Goal: Check status: Check status

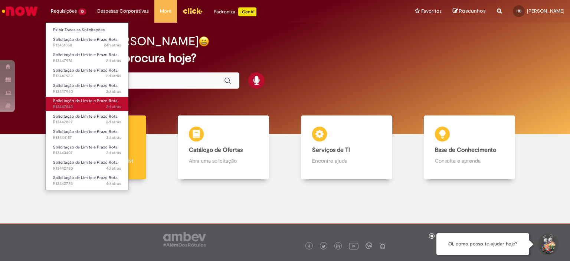
click at [111, 104] on link "Solicitação de Limite e Prazo Rota 2d atrás 2 dias atrás R13447843" at bounding box center [87, 104] width 83 height 14
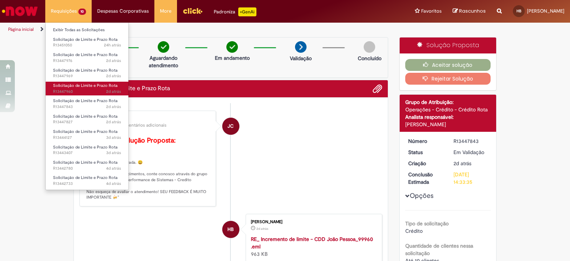
click at [64, 90] on span "2d atrás 2 dias atrás R13447960" at bounding box center [87, 92] width 68 height 6
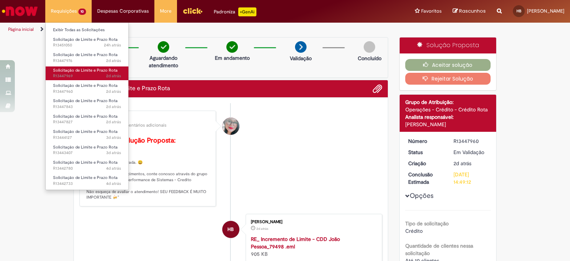
click at [68, 75] on span "2d atrás 2 dias atrás R13447969" at bounding box center [87, 76] width 68 height 6
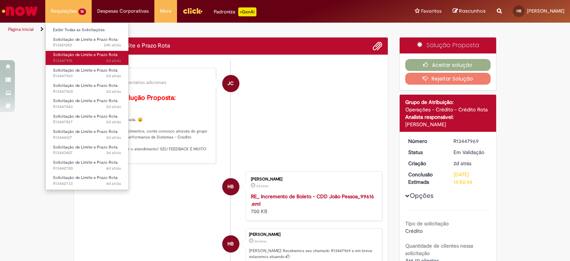
click at [76, 58] on span "2d atrás 2 dias atrás R13447976" at bounding box center [87, 61] width 68 height 6
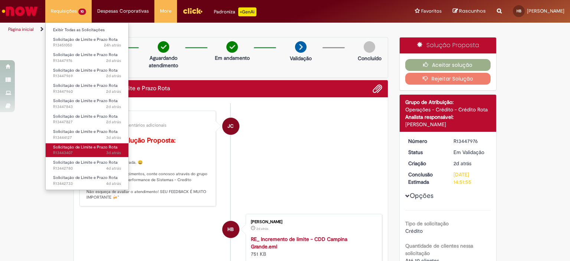
click at [88, 154] on span "3d atrás 3 dias atrás R13443407" at bounding box center [87, 153] width 68 height 6
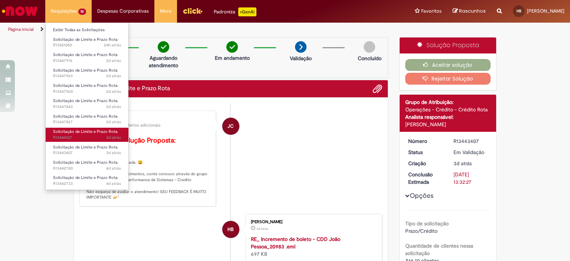
click at [98, 132] on span "Solicitação de Limite e Prazo Rota" at bounding box center [85, 132] width 65 height 6
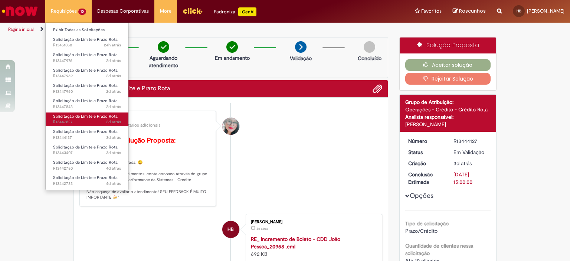
click at [104, 115] on span "Solicitação de Limite e Prazo Rota" at bounding box center [85, 117] width 65 height 6
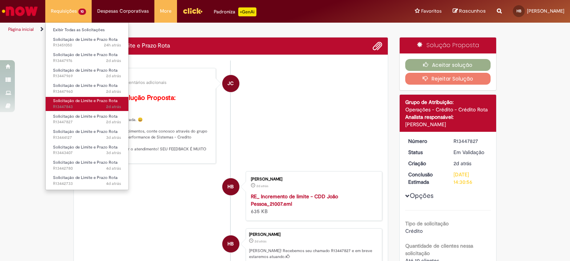
click at [106, 106] on span "2d atrás" at bounding box center [113, 107] width 15 height 6
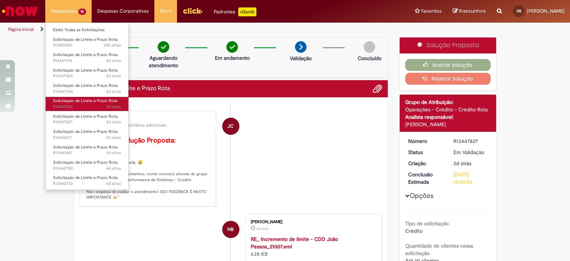
click at [91, 106] on span "2d atrás 2 dias atrás [DATE] 11:33:33 R13447843" at bounding box center [87, 107] width 68 height 6
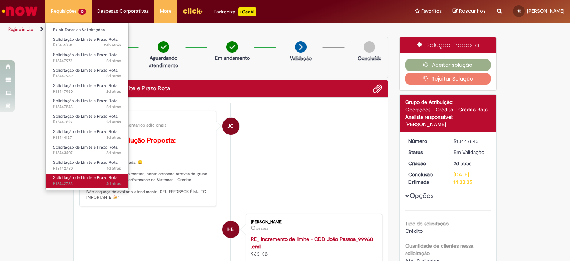
click at [88, 184] on span "4d atrás 4 dias atrás R13442733" at bounding box center [87, 184] width 68 height 6
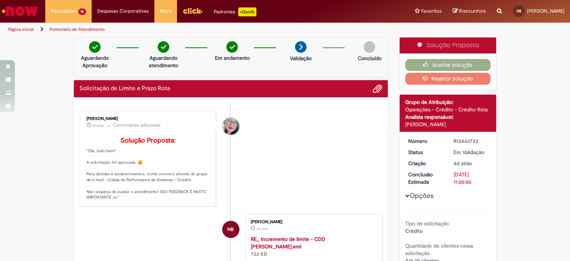
scroll to position [148, 0]
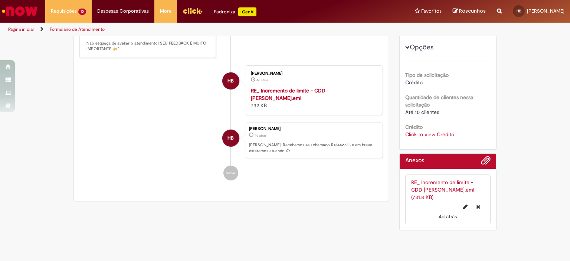
click at [428, 135] on link "Click to view Crédito" at bounding box center [429, 134] width 49 height 7
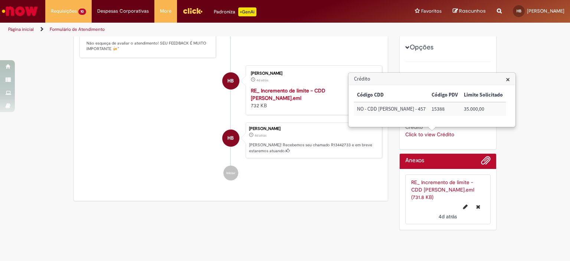
click at [131, 115] on li "HB [PERSON_NAME] 4d atrás 4 dias atrás RE_ Incremento de limite - CDD [PERSON_N…" at bounding box center [230, 90] width 303 height 50
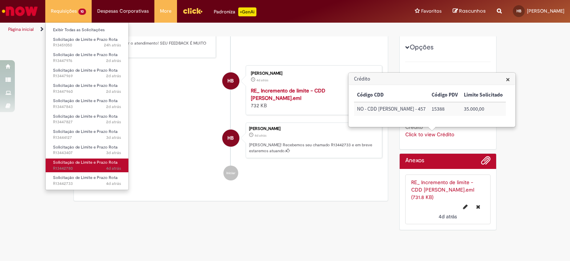
click at [78, 163] on span "Solicitação de Limite e Prazo Rota" at bounding box center [85, 163] width 65 height 6
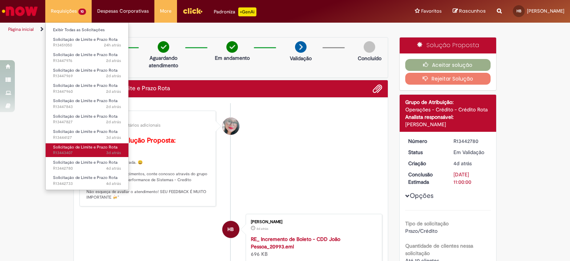
click at [79, 153] on span "3d atrás 3 dias atrás R13443407" at bounding box center [87, 153] width 68 height 6
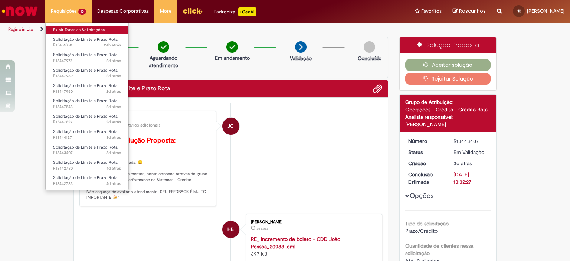
click at [80, 31] on link "Exibir Todas as Solicitações" at bounding box center [87, 30] width 83 height 8
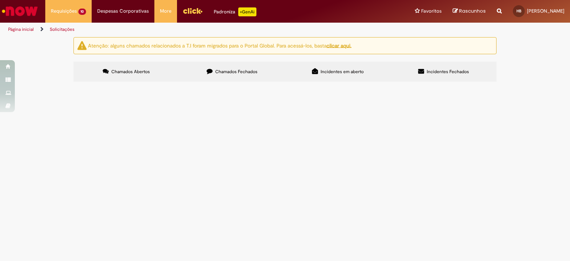
scroll to position [34, 0]
click at [0, 0] on div at bounding box center [0, 0] width 0 height 0
click at [0, 0] on span "R13442733" at bounding box center [0, 0] width 0 height 0
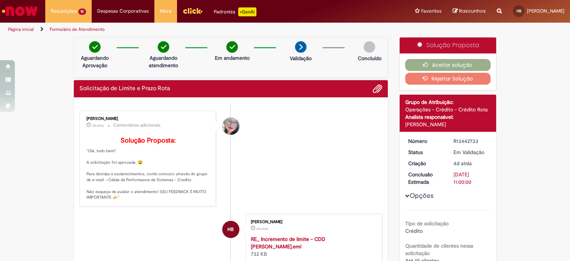
scroll to position [111, 0]
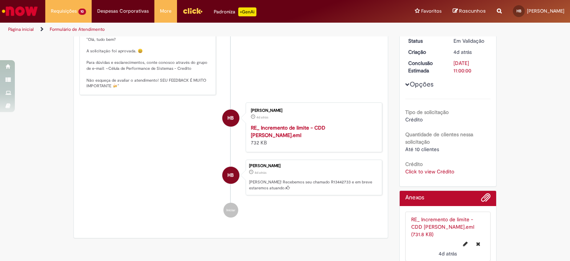
click at [416, 170] on link "Click to view Crédito" at bounding box center [429, 171] width 49 height 7
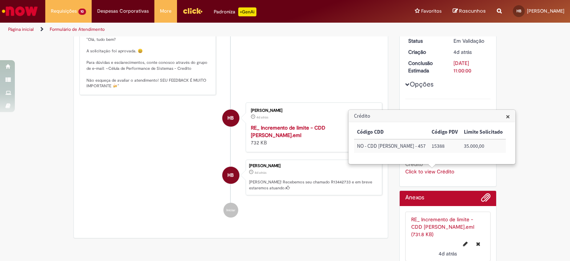
click at [416, 170] on link "Click to view Crédito" at bounding box center [429, 171] width 49 height 7
